Goal: Information Seeking & Learning: Learn about a topic

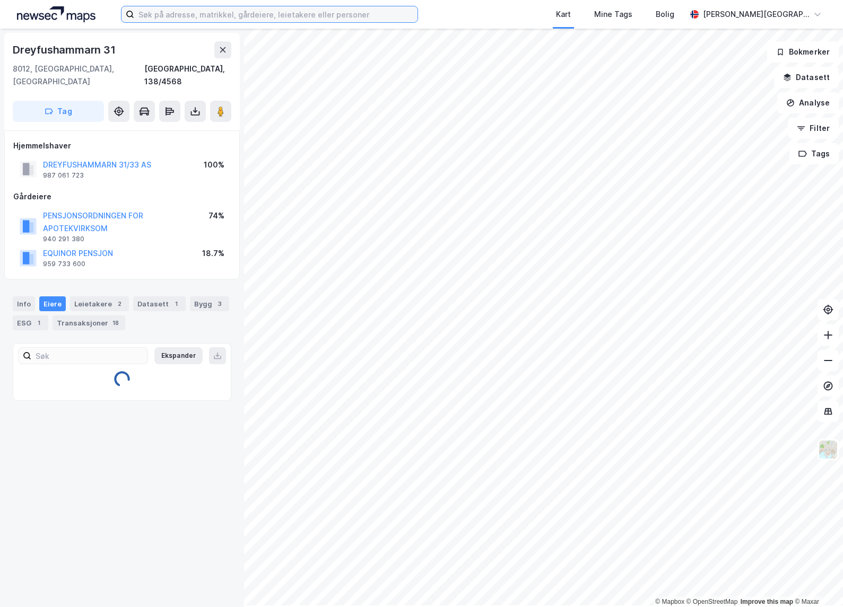
click at [199, 19] on input at bounding box center [275, 14] width 283 height 16
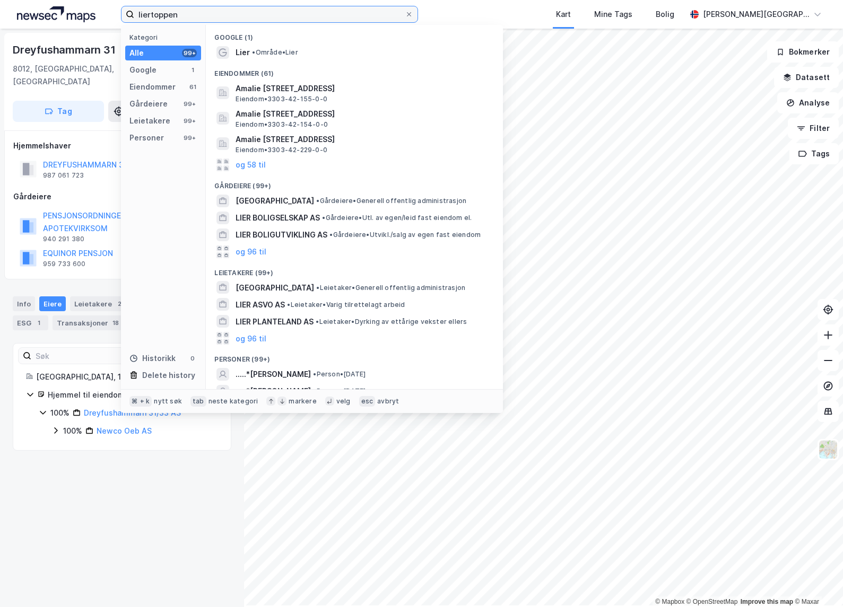
type input "liertoppen"
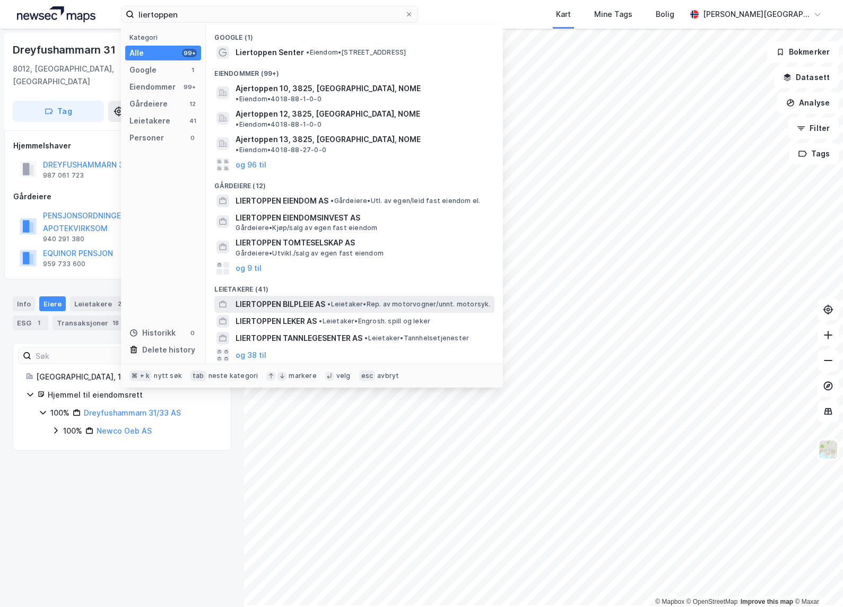
click at [283, 300] on span "LIERTOPPEN BILPLEIE AS" at bounding box center [280, 304] width 90 height 13
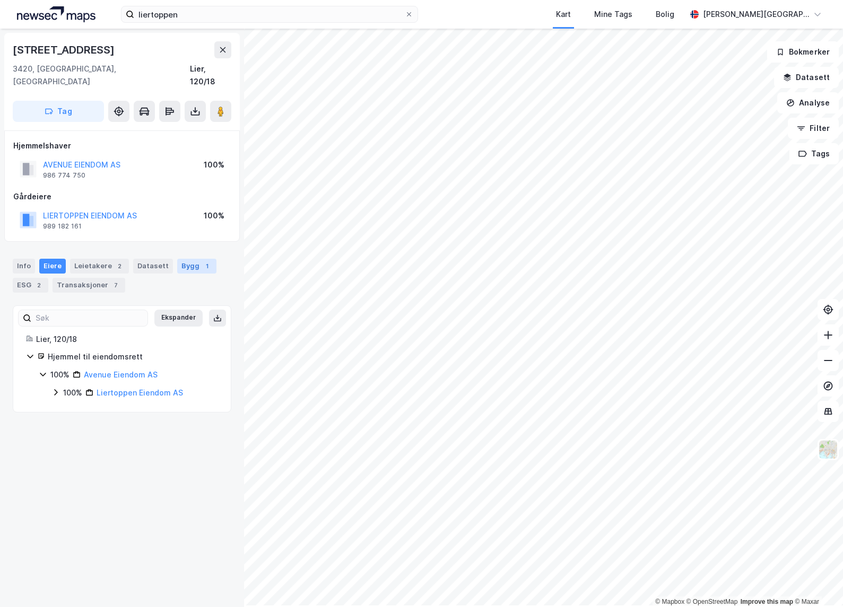
click at [204, 269] on div "Bygg 1" at bounding box center [196, 266] width 39 height 15
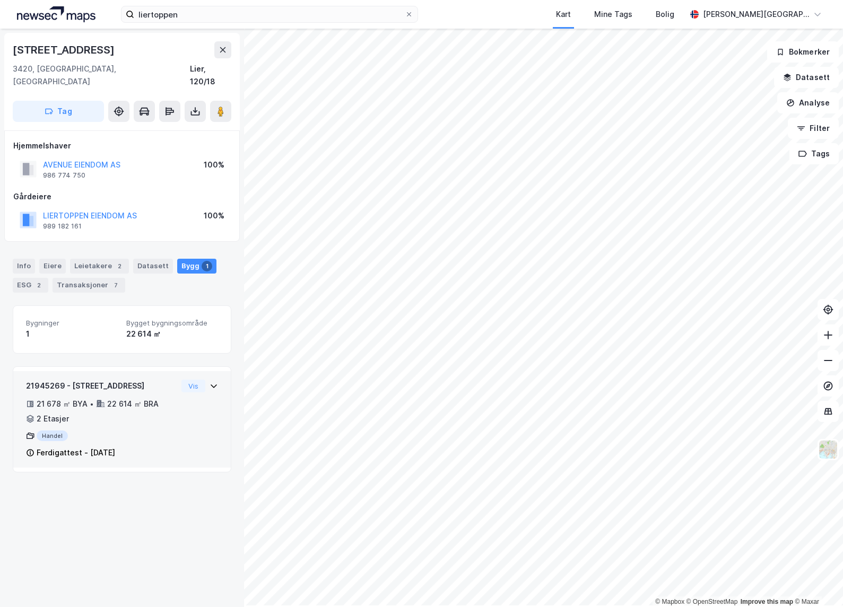
click at [214, 390] on icon at bounding box center [213, 386] width 8 height 8
click at [57, 441] on div "Handel" at bounding box center [101, 436] width 151 height 11
click at [32, 440] on icon at bounding box center [30, 436] width 8 height 8
click at [51, 441] on div "Handel" at bounding box center [101, 436] width 151 height 11
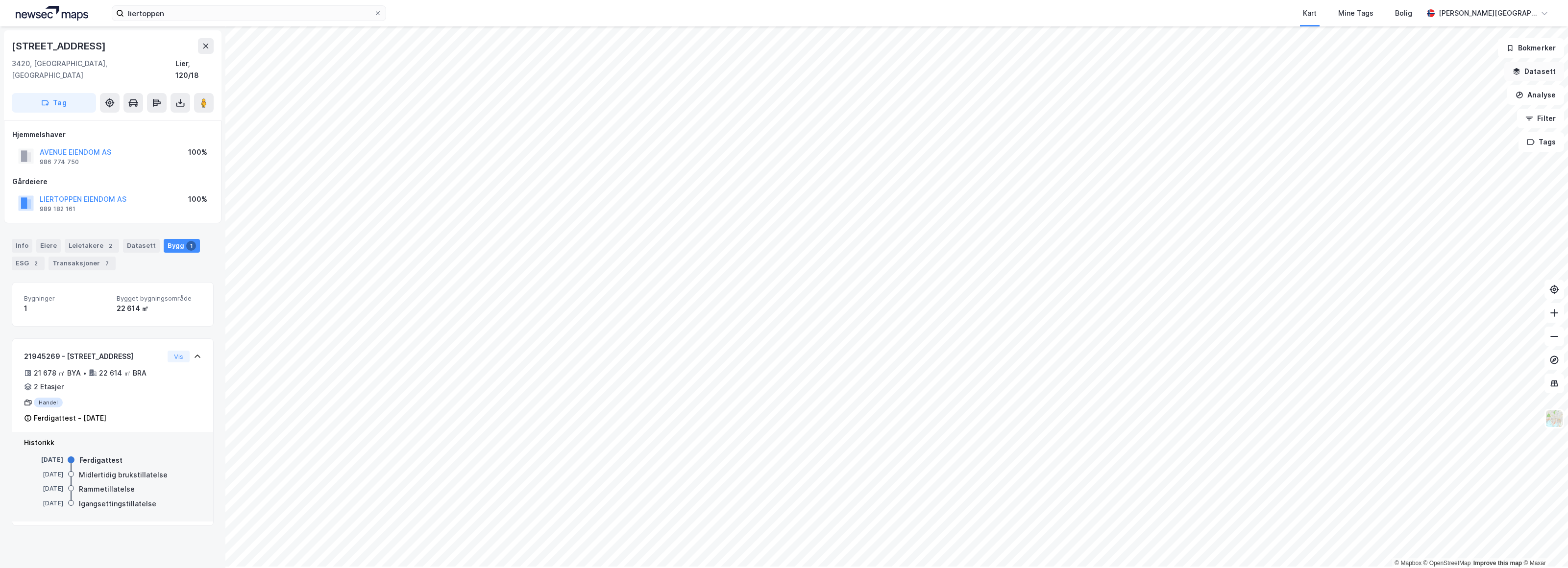
click at [778, 79] on button "Datasett" at bounding box center [1534, 71] width 60 height 19
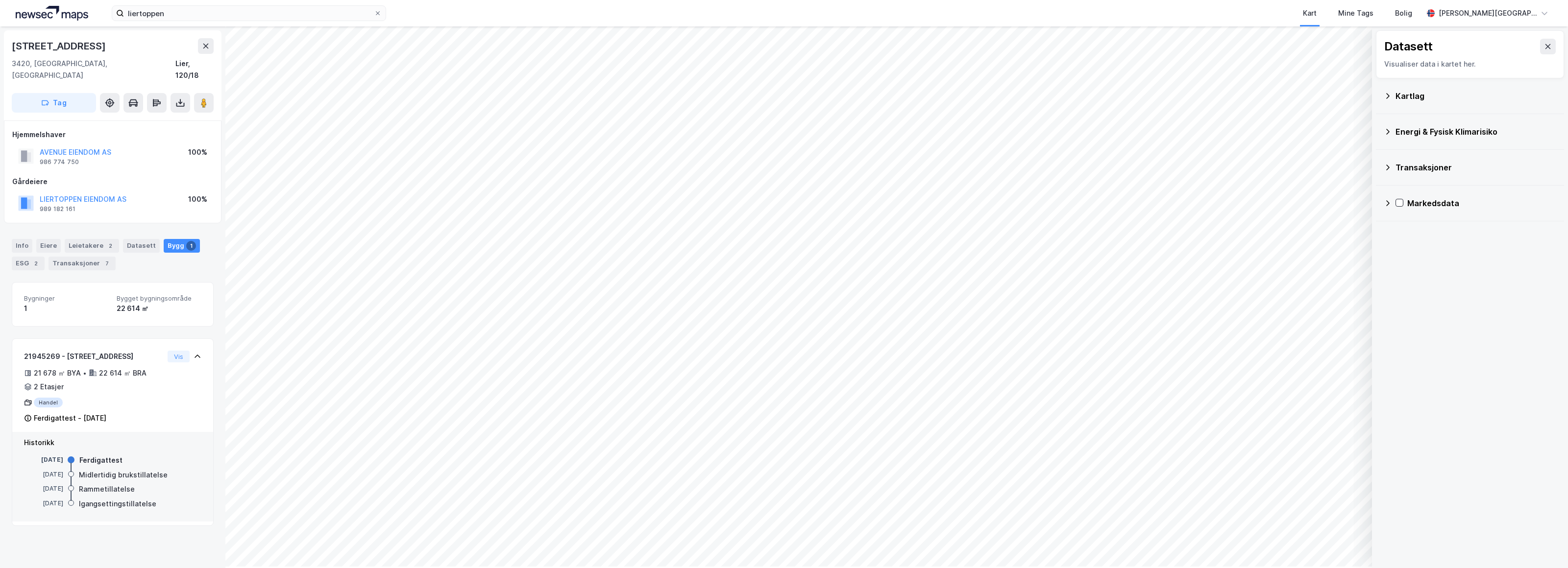
click at [778, 100] on icon at bounding box center [1387, 96] width 7 height 7
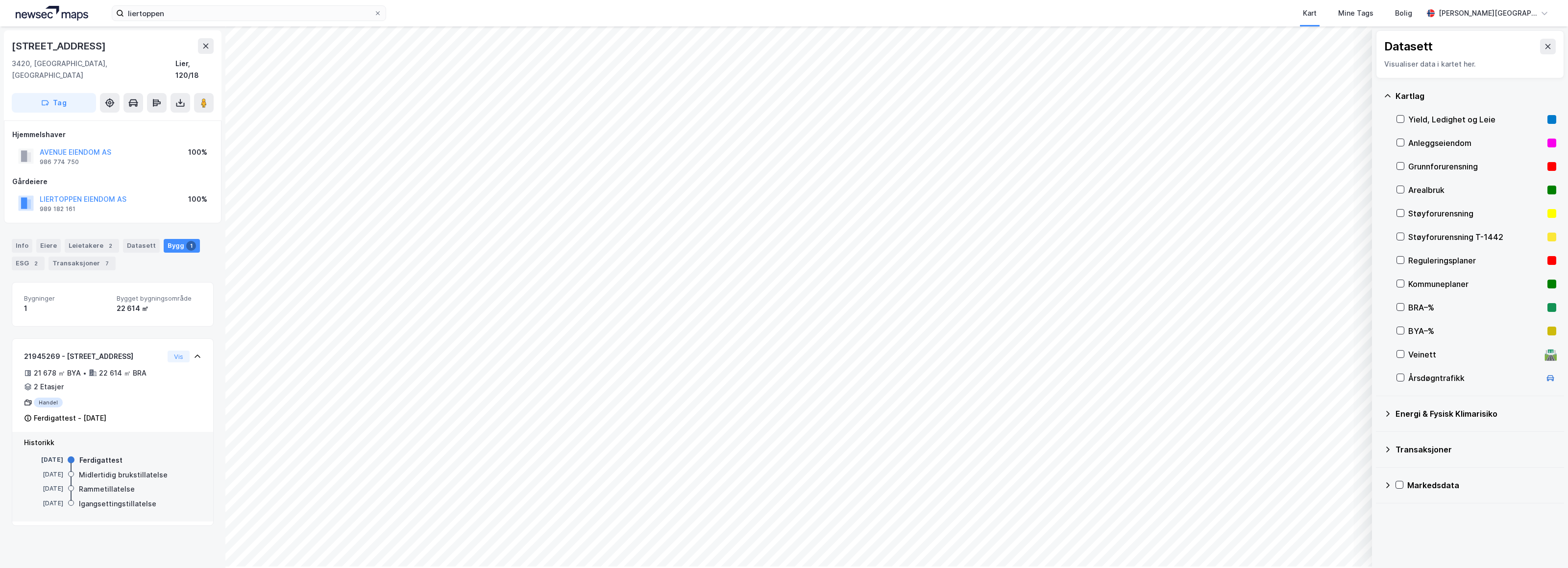
click at [778, 196] on div "Arealbruk" at bounding box center [1476, 189] width 135 height 12
click at [778, 539] on button "Vis" at bounding box center [1321, 542] width 81 height 16
click at [778, 522] on div "Arealbruk" at bounding box center [1263, 525] width 30 height 7
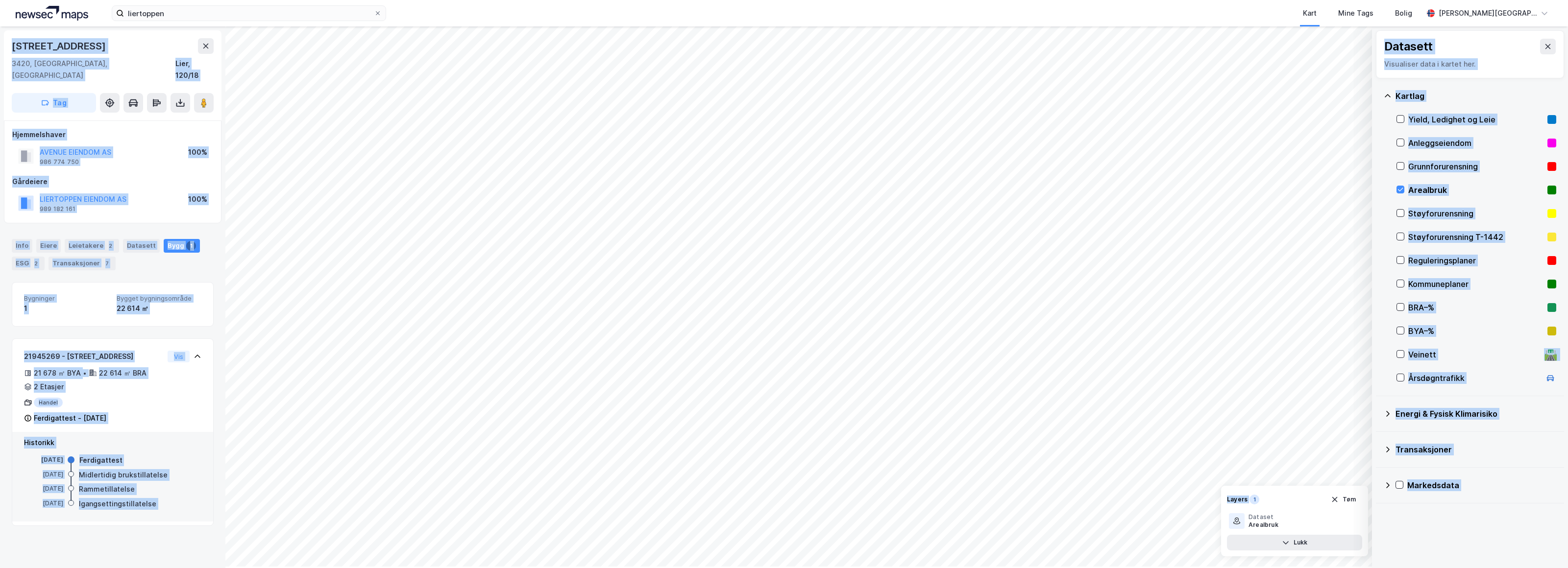
click at [778, 474] on div "© Mapbox © OpenStreetMap Improve this map © Maxar Datasett Visualiser data i ka…" at bounding box center [784, 297] width 1568 height 541
click at [778, 343] on div "BYA–%" at bounding box center [1476, 331] width 160 height 23
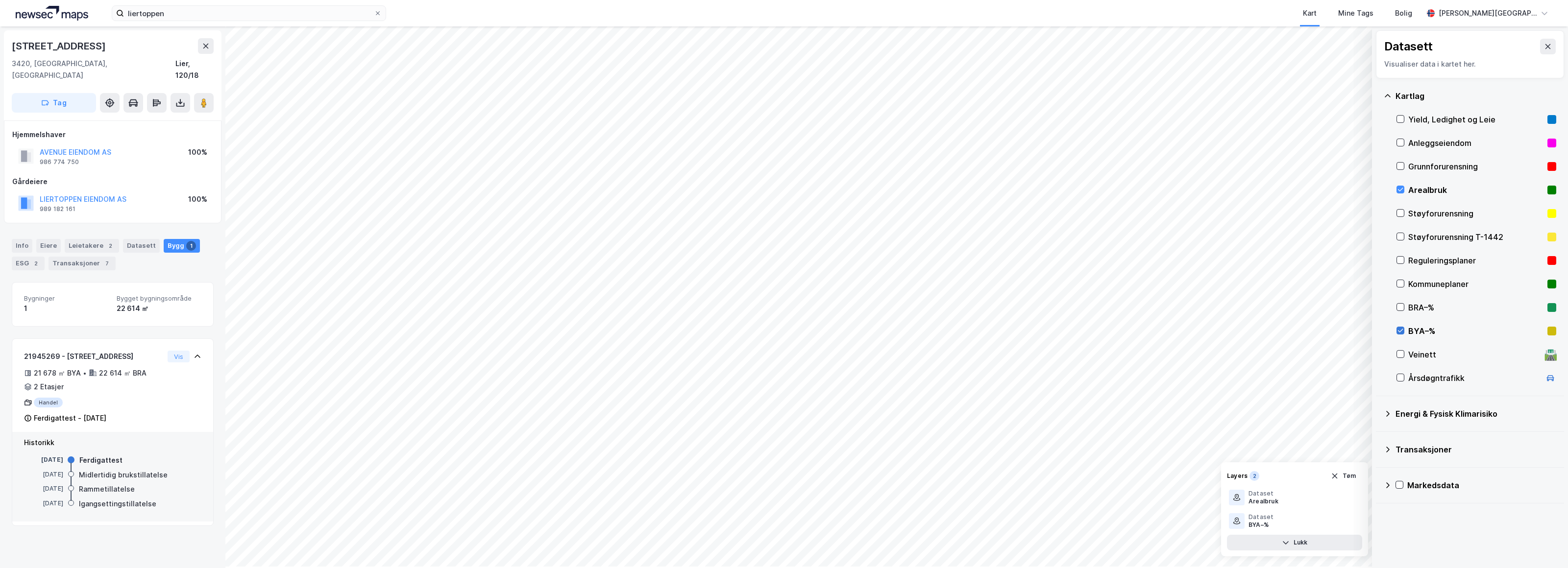
click at [778, 334] on icon at bounding box center [1400, 330] width 6 height 6
click at [778, 542] on icon "button" at bounding box center [1285, 542] width 7 height 7
click at [778, 522] on button "Tøm" at bounding box center [1343, 523] width 38 height 16
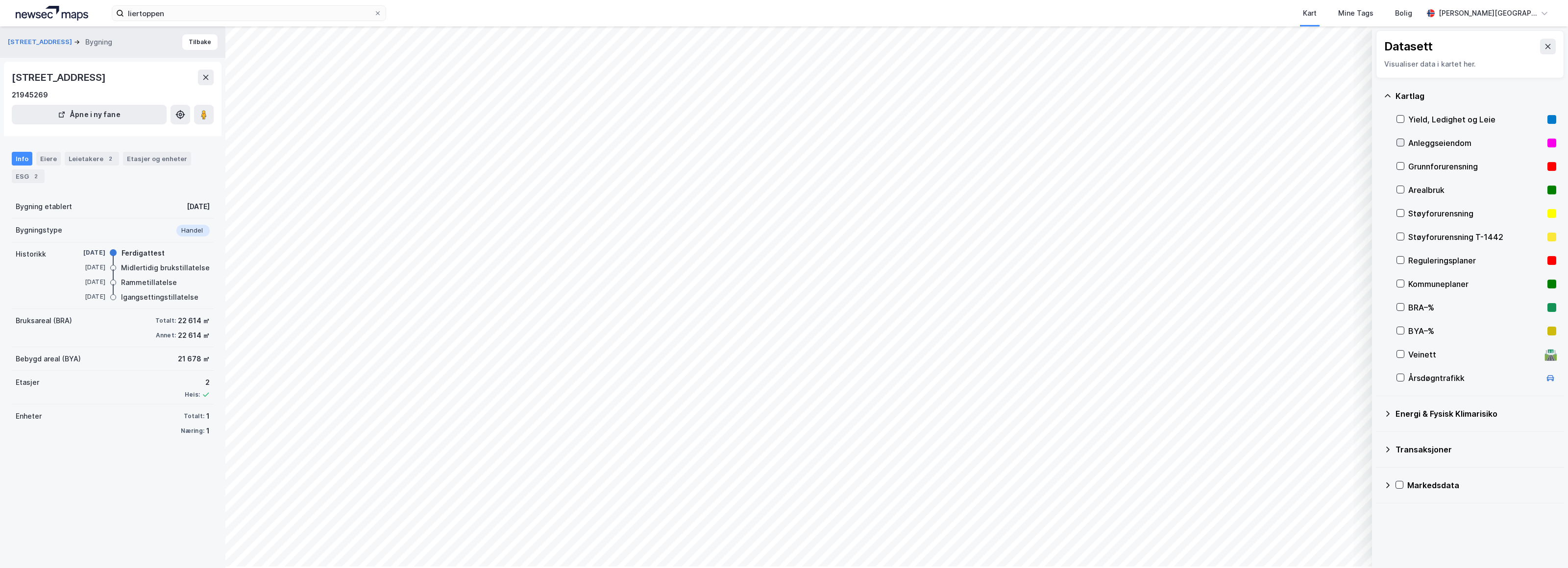
click at [778, 146] on icon at bounding box center [1400, 142] width 6 height 6
click at [778, 169] on icon at bounding box center [1400, 165] width 6 height 6
click at [778, 191] on icon at bounding box center [1401, 190] width 6 height 4
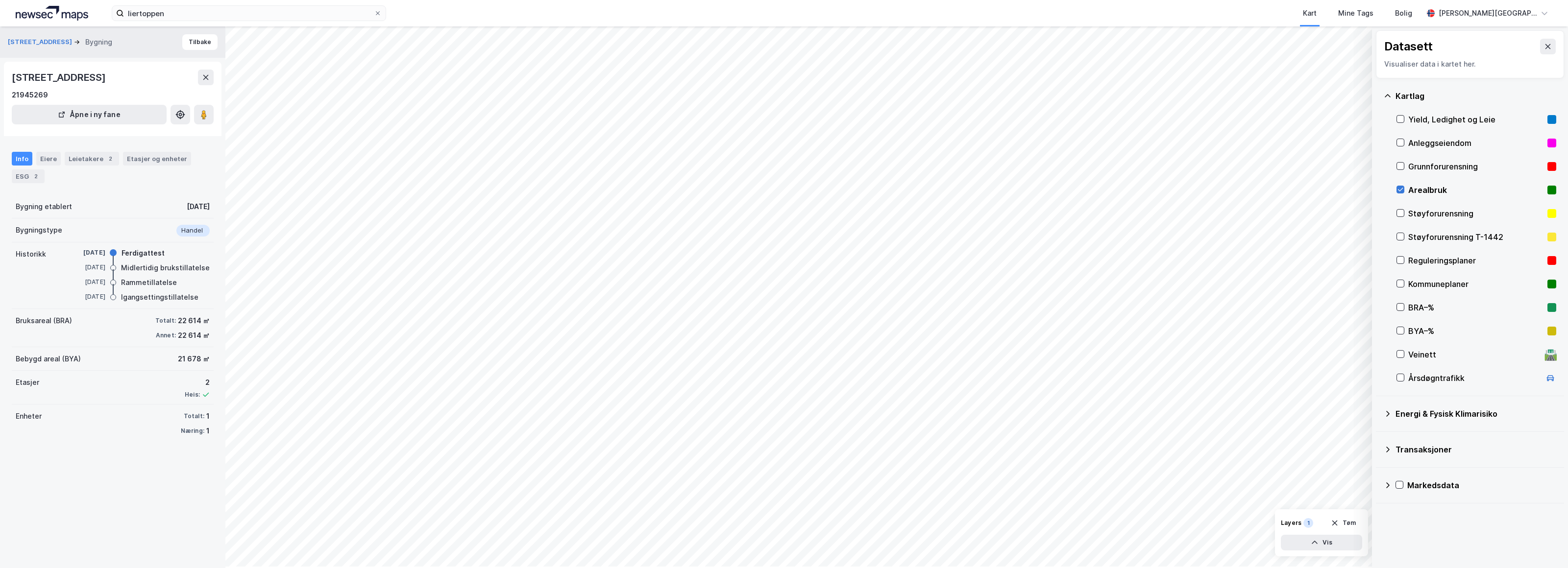
click at [778, 193] on icon at bounding box center [1400, 188] width 6 height 6
click at [778, 263] on icon at bounding box center [1400, 260] width 6 height 6
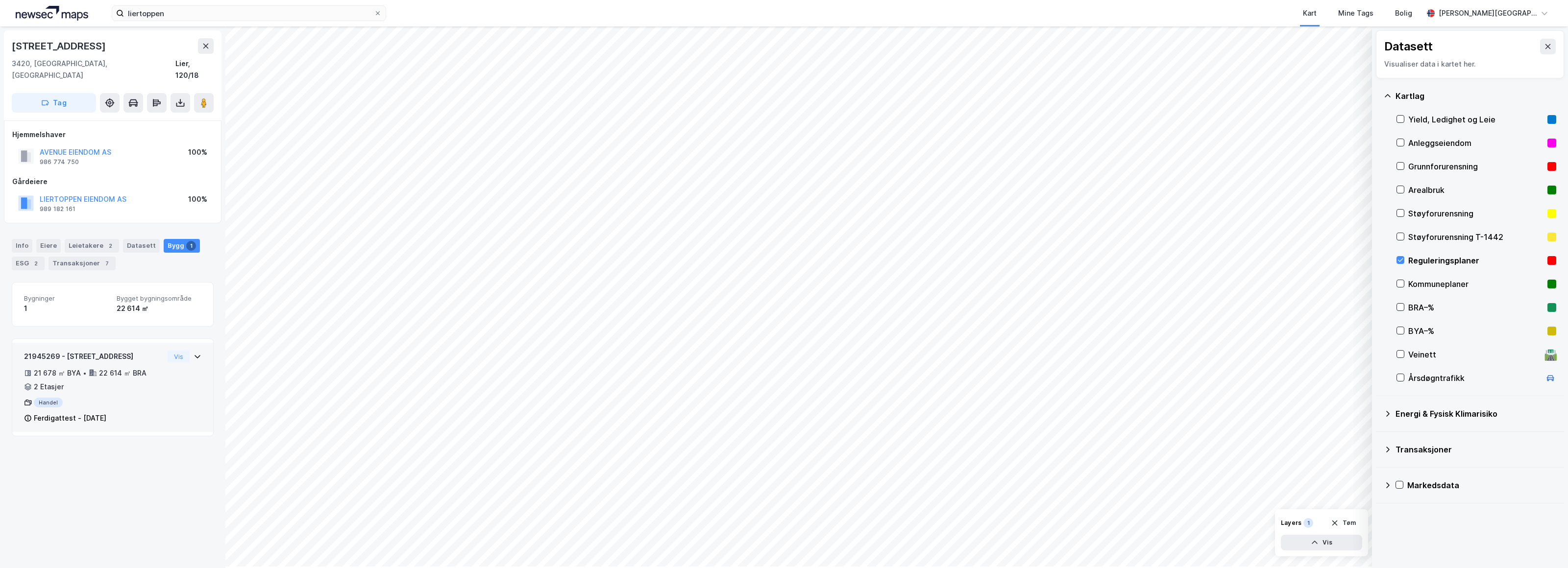
click at [52, 407] on div "Handel" at bounding box center [93, 403] width 140 height 10
click at [778, 70] on div "Visualiser data i kartet her." at bounding box center [1470, 64] width 172 height 12
click at [778, 68] on div "Visualiser data i kartet her." at bounding box center [1470, 64] width 172 height 12
click at [778, 522] on div "Layers" at bounding box center [1291, 523] width 20 height 7
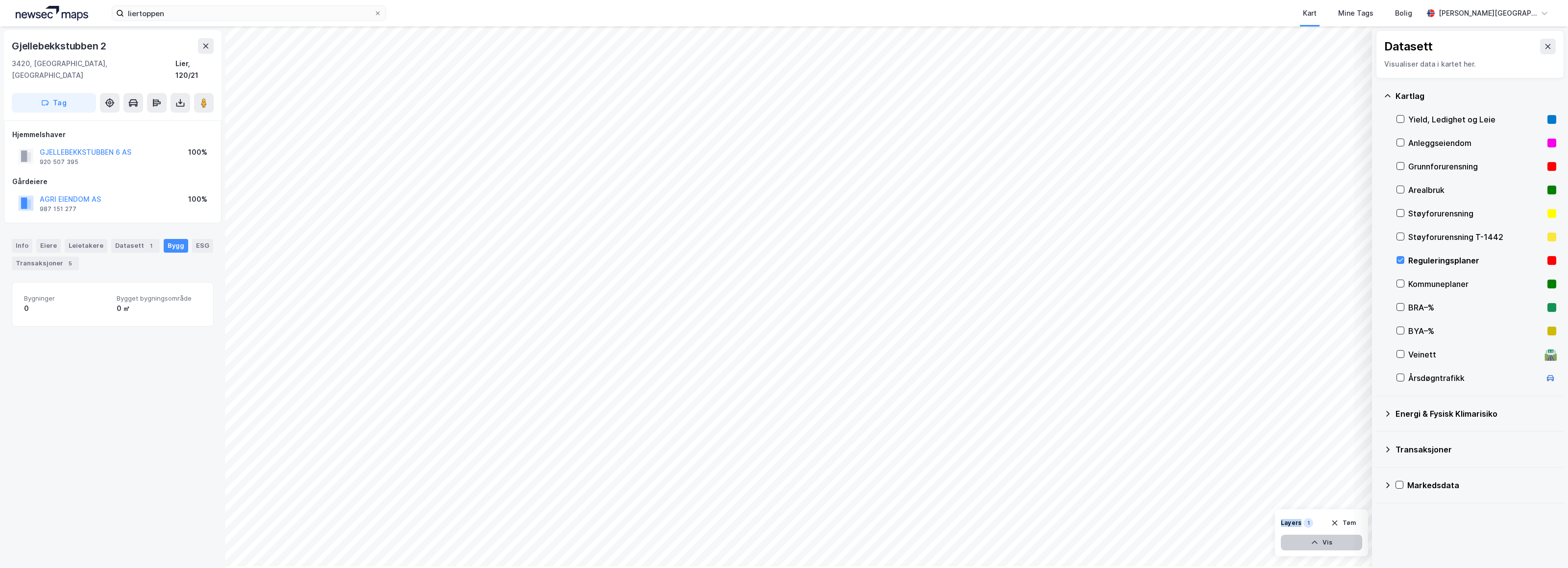
click at [778, 544] on button "Vis" at bounding box center [1321, 542] width 81 height 16
click at [778, 521] on div "Reguleringsplaner" at bounding box center [1276, 525] width 55 height 7
click at [778, 521] on button at bounding box center [1352, 521] width 16 height 16
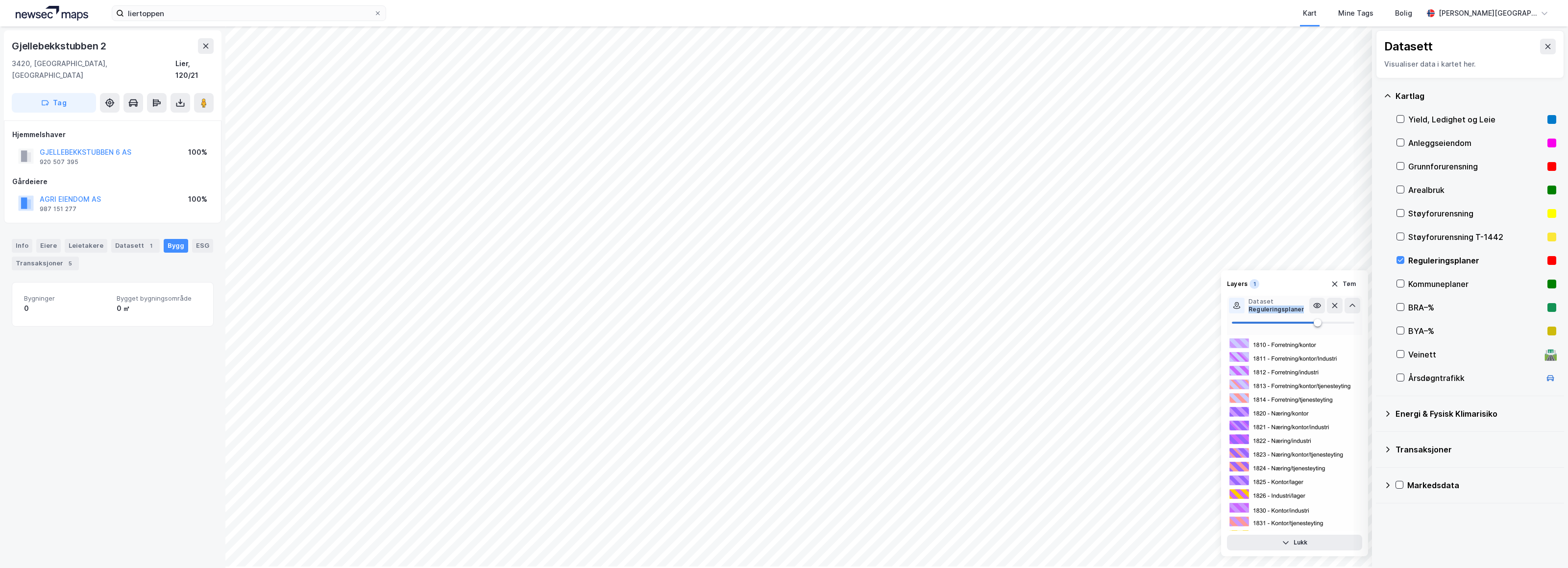
scroll to position [2886, 0]
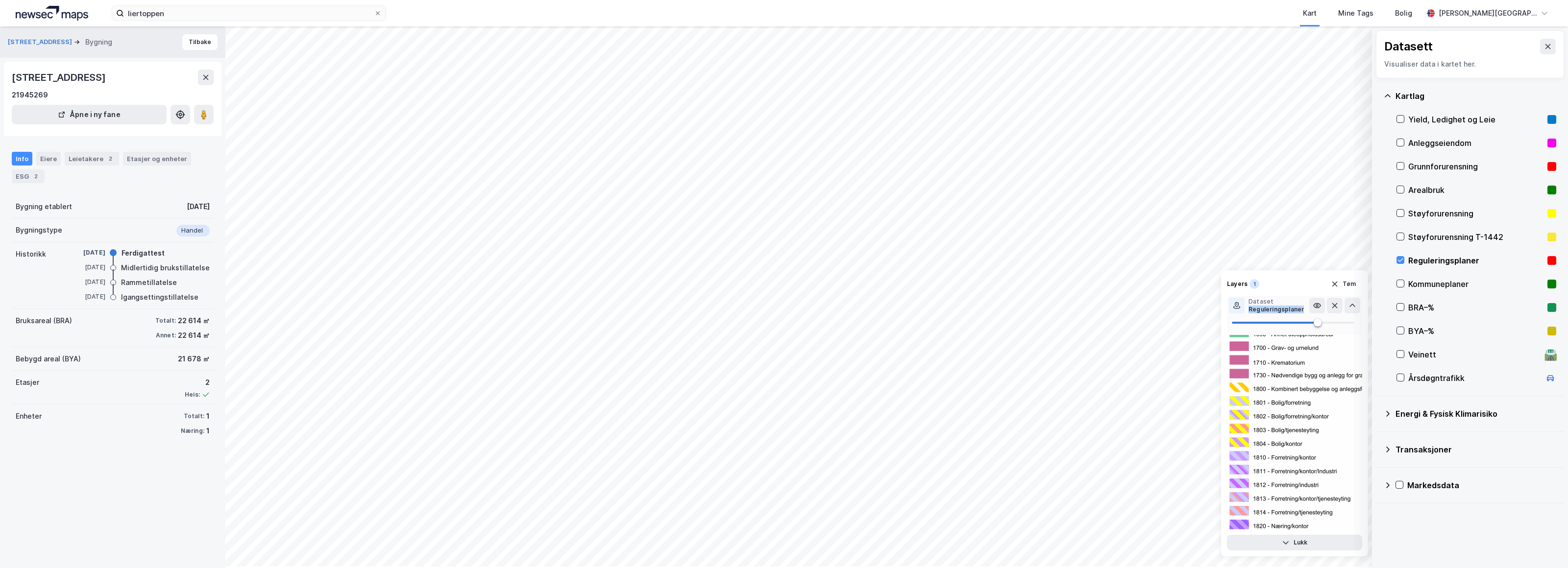
scroll to position [2846, 0]
